Goal: Information Seeking & Learning: Learn about a topic

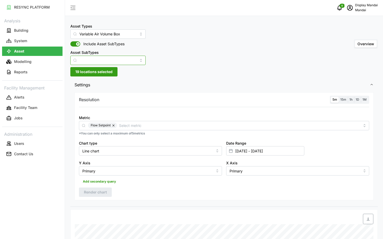
click at [100, 59] on input "Asset SubTypes" at bounding box center [107, 60] width 75 height 9
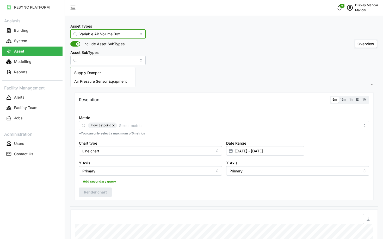
click at [112, 37] on input "Variable Air Volume Box" at bounding box center [107, 33] width 75 height 9
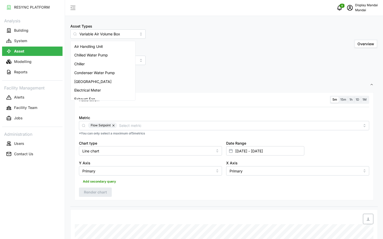
click at [157, 83] on span "Settings" at bounding box center [221, 85] width 295 height 13
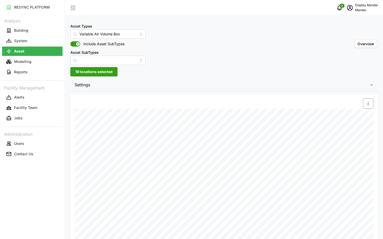
click at [142, 83] on span "Settings" at bounding box center [221, 85] width 295 height 13
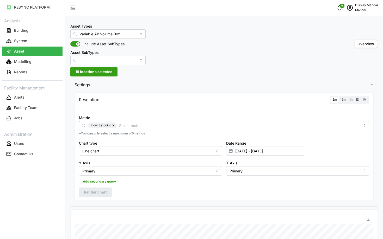
click at [118, 123] on div "Flow Setpoint" at bounding box center [224, 126] width 272 height 6
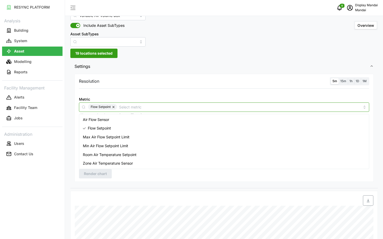
scroll to position [24, 0]
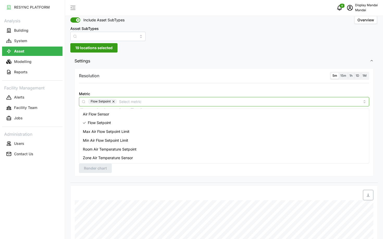
click at [107, 150] on span "Room Air Temperature Setpoint" at bounding box center [110, 150] width 54 height 6
click at [114, 103] on button "button" at bounding box center [114, 102] width 6 height 6
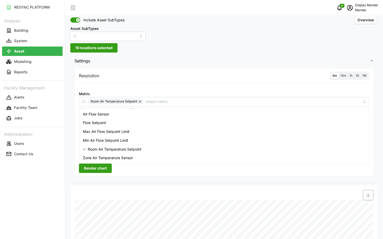
click at [93, 169] on span "Render chart" at bounding box center [95, 168] width 23 height 9
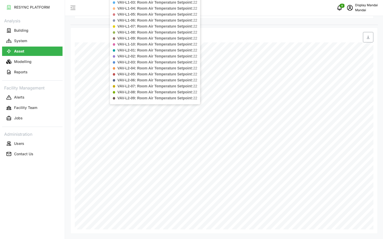
scroll to position [0, 0]
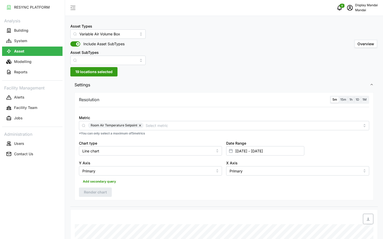
click at [104, 76] on span "19 locations selected" at bounding box center [93, 71] width 37 height 9
click at [77, 94] on icon at bounding box center [77, 95] width 4 height 4
click at [81, 109] on icon at bounding box center [81, 110] width 4 height 4
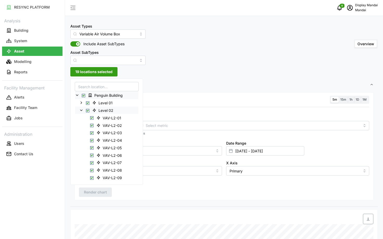
click at [88, 111] on span "Select Level 02" at bounding box center [87, 110] width 3 height 3
click at [81, 104] on icon at bounding box center [81, 103] width 4 height 4
click at [88, 102] on span "Select Level 01" at bounding box center [87, 102] width 3 height 3
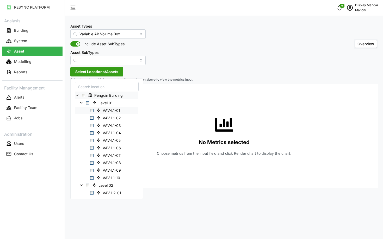
click at [94, 111] on span "VAV-L1-01" at bounding box center [108, 110] width 29 height 6
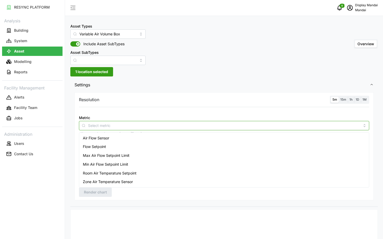
click at [144, 130] on div at bounding box center [224, 125] width 290 height 9
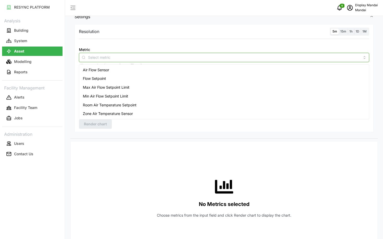
scroll to position [68, 0]
click at [110, 105] on span "Room Air Temperature Setpoint" at bounding box center [110, 105] width 54 height 6
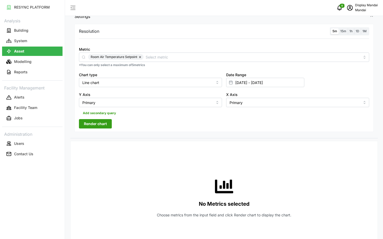
click at [99, 121] on span "Render chart" at bounding box center [95, 123] width 23 height 9
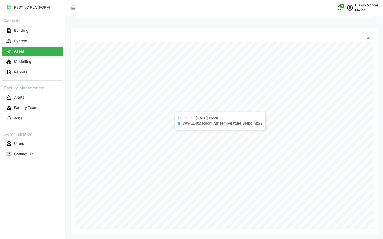
scroll to position [0, 0]
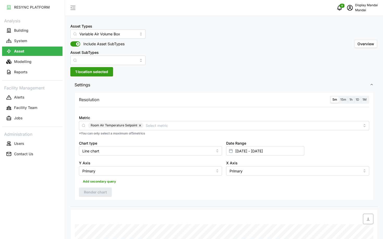
click at [343, 103] on div "5m 15m 1h 1D 1M" at bounding box center [349, 100] width 39 height 8
click at [343, 102] on label "15m" at bounding box center [342, 100] width 9 height 6
click at [338, 97] on input "15m" at bounding box center [338, 97] width 0 height 0
click at [330, 101] on div "5m 15m 1h 1D 1M" at bounding box center [349, 100] width 39 height 8
click at [334, 100] on span "5m" at bounding box center [334, 100] width 5 height 4
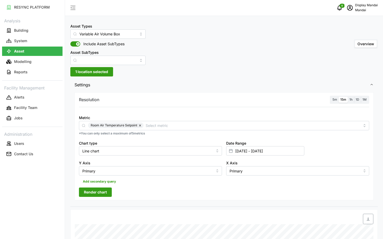
click at [331, 97] on input "5m" at bounding box center [331, 97] width 0 height 0
click at [92, 197] on span "Render chart" at bounding box center [95, 192] width 23 height 9
